Goal: Task Accomplishment & Management: Use online tool/utility

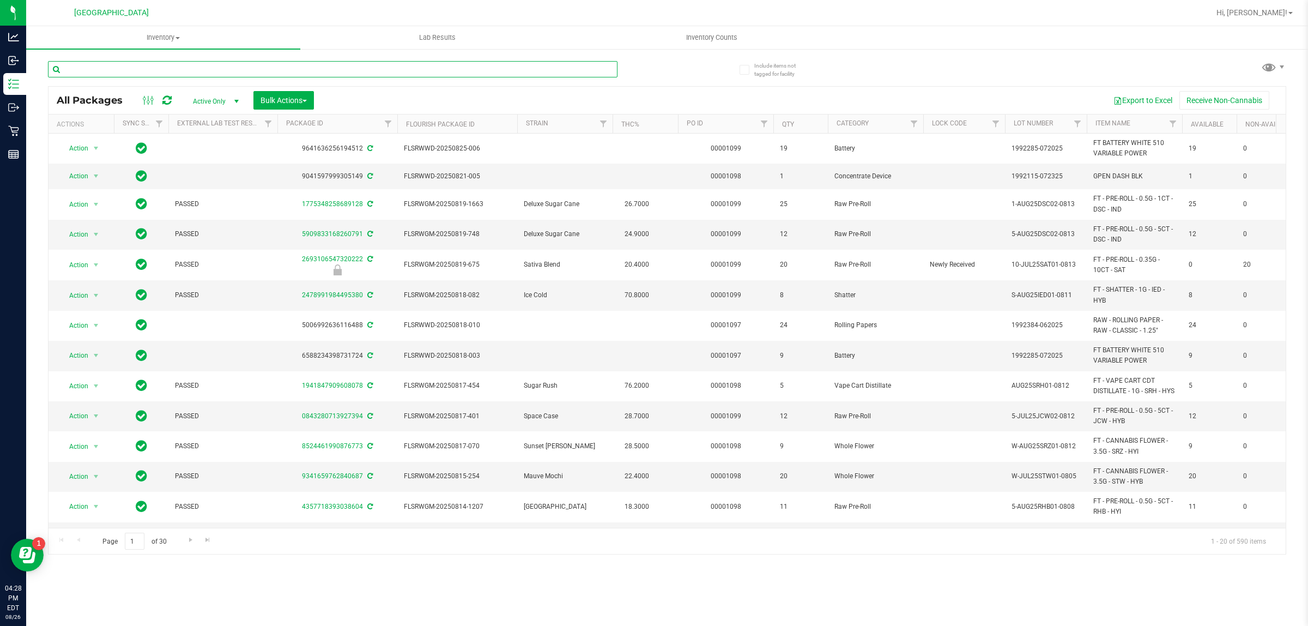
click at [179, 71] on input "text" at bounding box center [333, 69] width 570 height 16
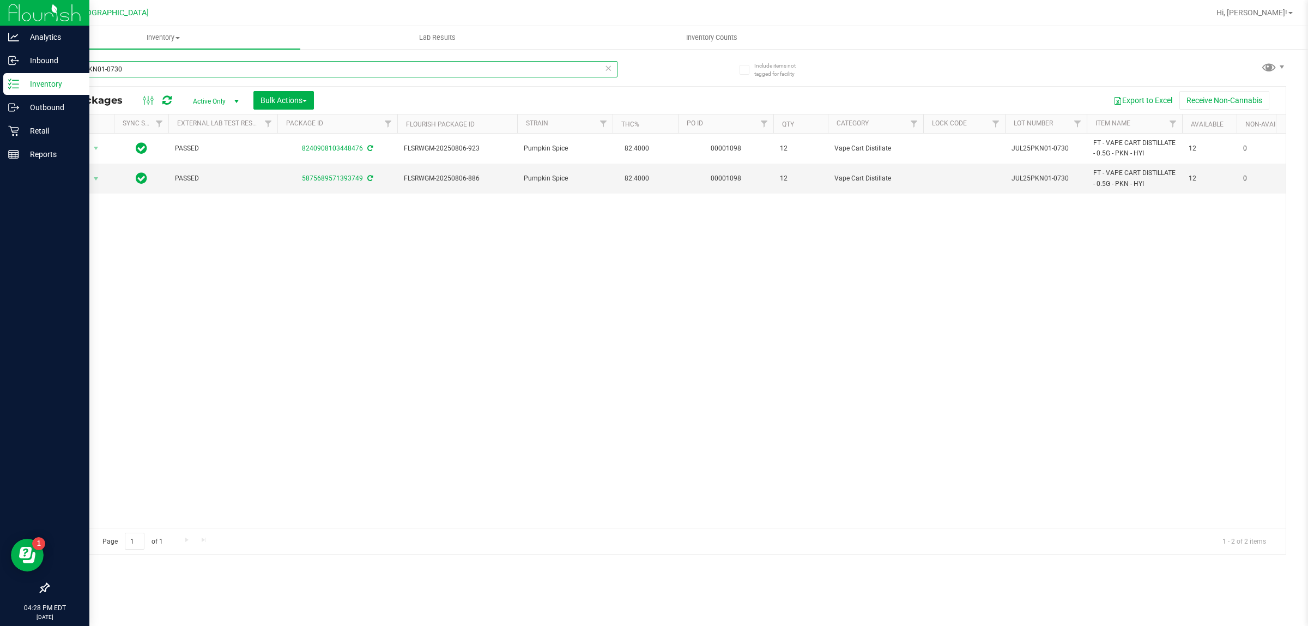
type input "JUL25PKN01-0730"
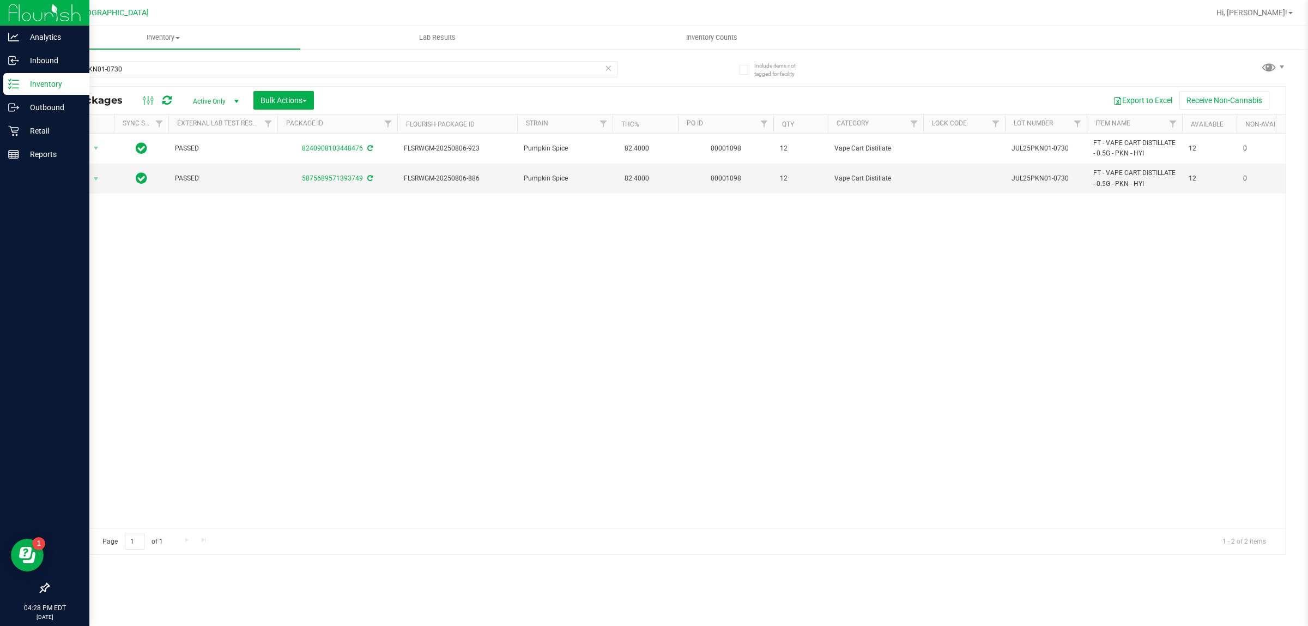
click at [15, 88] on line at bounding box center [16, 88] width 6 height 0
click at [37, 132] on p "Retail" at bounding box center [51, 130] width 65 height 13
